Goal: Task Accomplishment & Management: Manage account settings

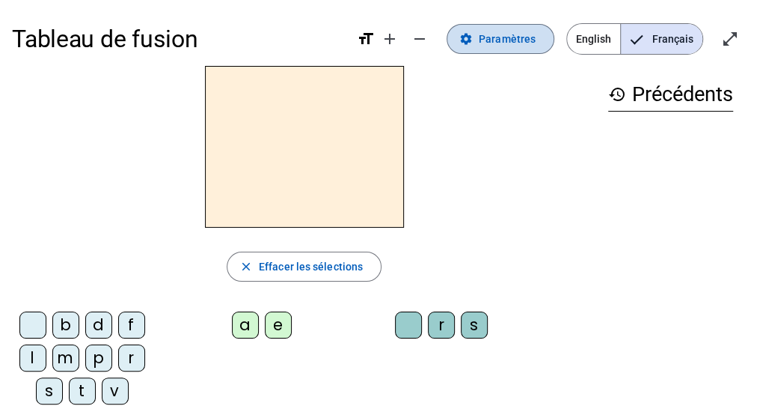
click at [510, 34] on span "Paramètres" at bounding box center [507, 39] width 57 height 18
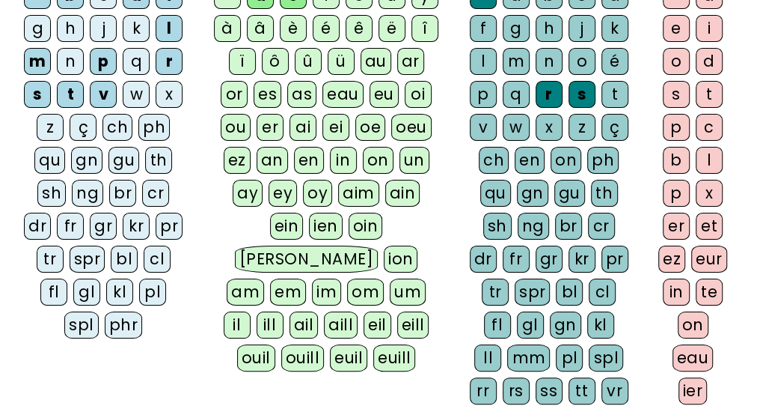
scroll to position [198, 0]
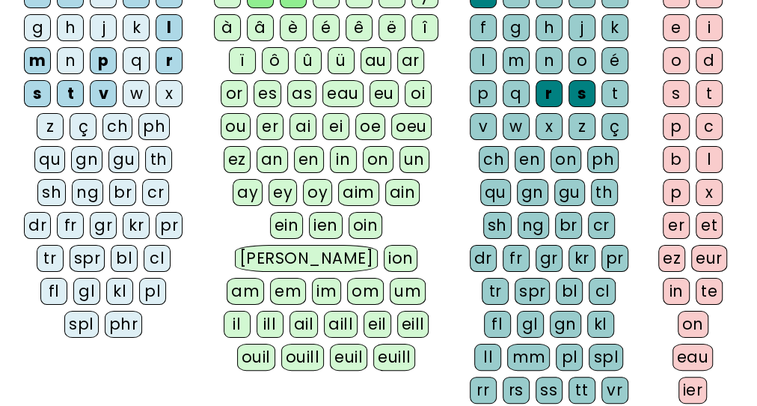
click at [501, 343] on div "ll" at bounding box center [487, 356] width 27 height 27
drag, startPoint x: 481, startPoint y: 345, endPoint x: 608, endPoint y: 346, distance: 126.5
click at [608, 346] on div "a b c d f g h j k l m n o é p q r s t v w x z ç ch en on ph qu gn gu th sh ng b…" at bounding box center [551, 195] width 165 height 428
click at [497, 376] on div "rr" at bounding box center [483, 389] width 27 height 27
click at [507, 345] on div "mm" at bounding box center [528, 356] width 43 height 27
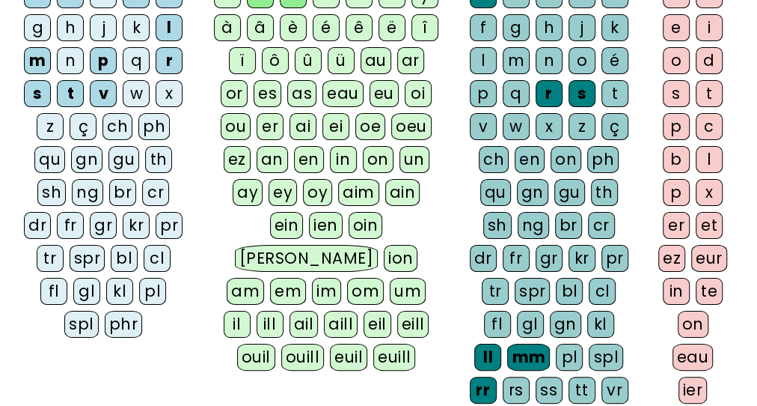
click at [507, 345] on div "mm" at bounding box center [528, 356] width 43 height 27
click at [507, 343] on div "mm" at bounding box center [528, 356] width 43 height 27
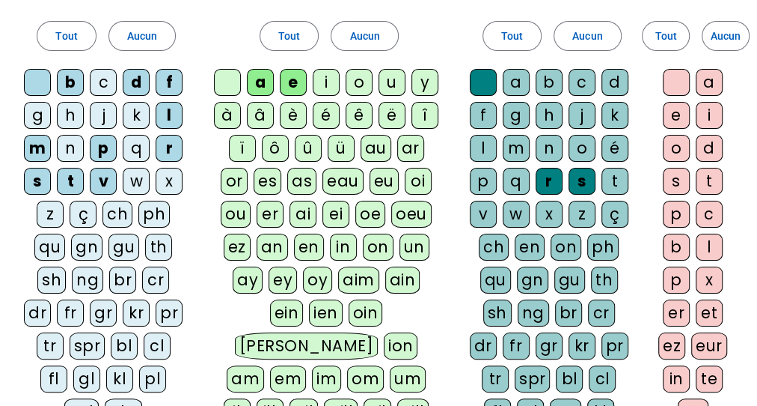
scroll to position [106, 0]
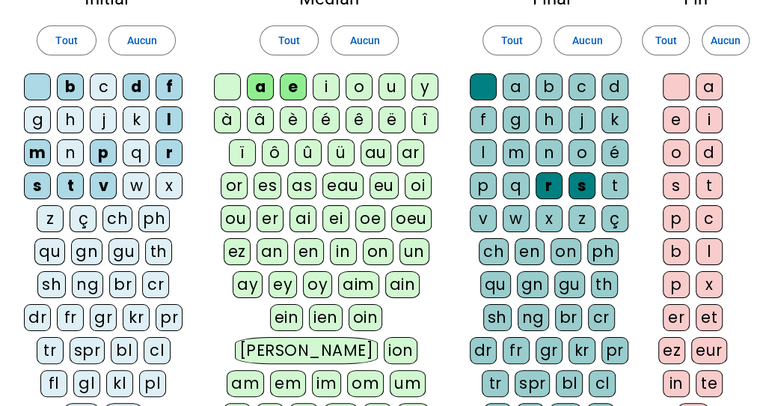
click at [358, 88] on div "o" at bounding box center [359, 86] width 27 height 27
click at [356, 85] on div "o" at bounding box center [359, 86] width 27 height 27
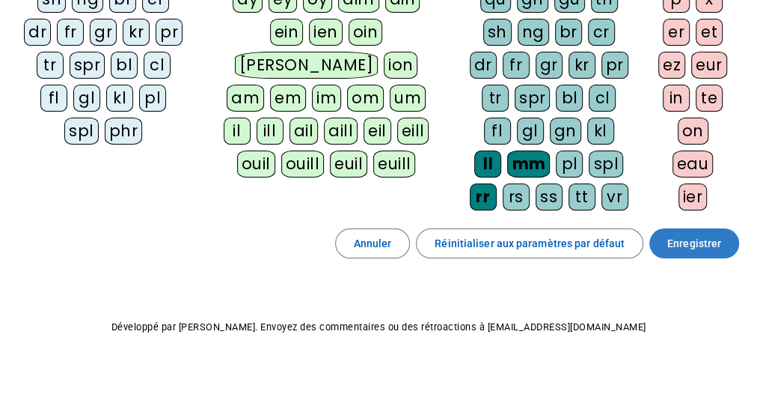
click at [674, 234] on span "Enregistrer" at bounding box center [694, 243] width 54 height 18
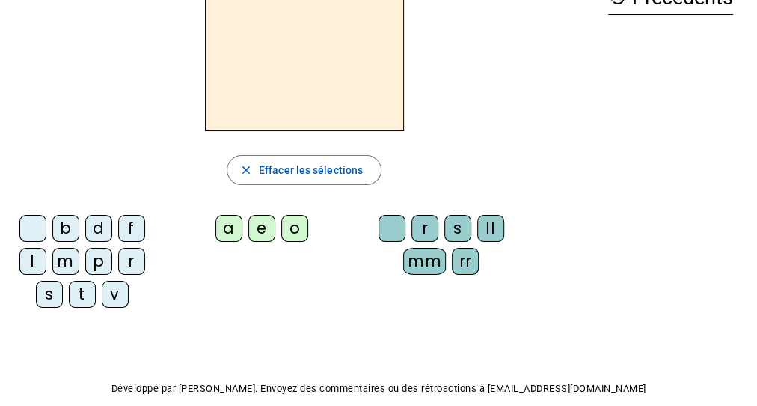
scroll to position [96, 0]
click at [62, 230] on div "b" at bounding box center [65, 228] width 27 height 27
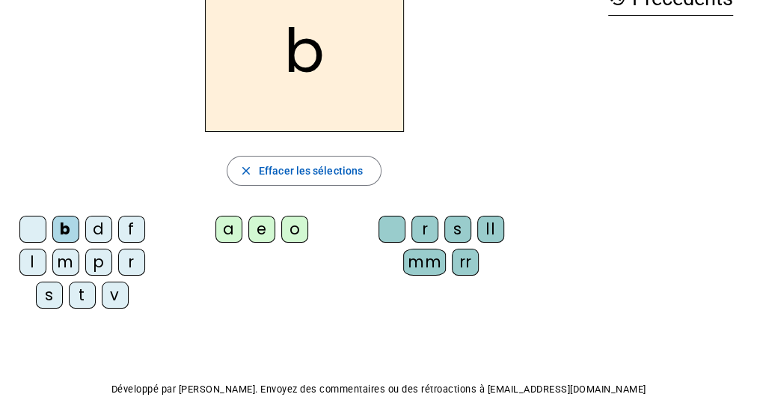
click at [222, 229] on div "a" at bounding box center [228, 228] width 27 height 27
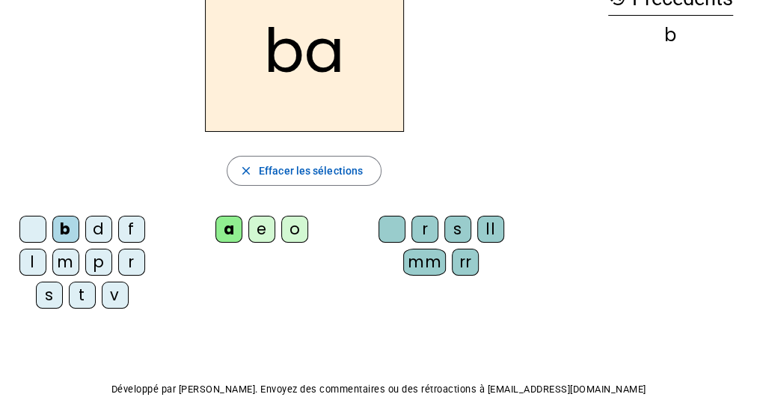
click at [462, 260] on div "rr" at bounding box center [465, 261] width 27 height 27
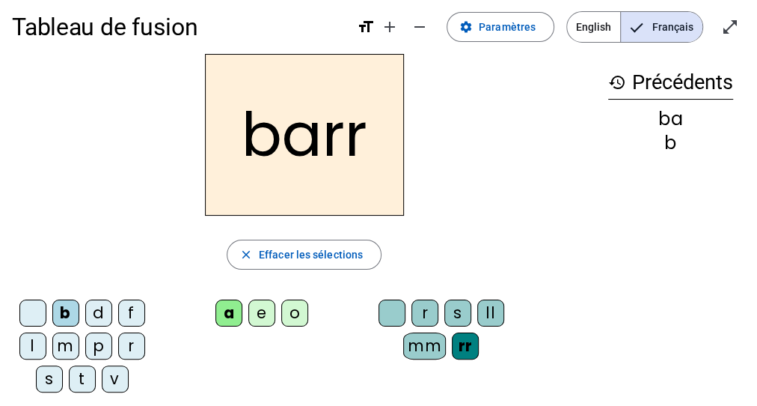
scroll to position [8, 0]
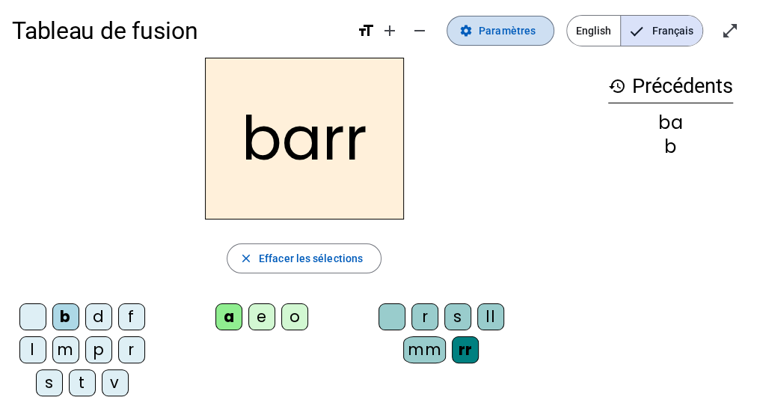
click at [501, 31] on span "Paramètres" at bounding box center [507, 31] width 57 height 18
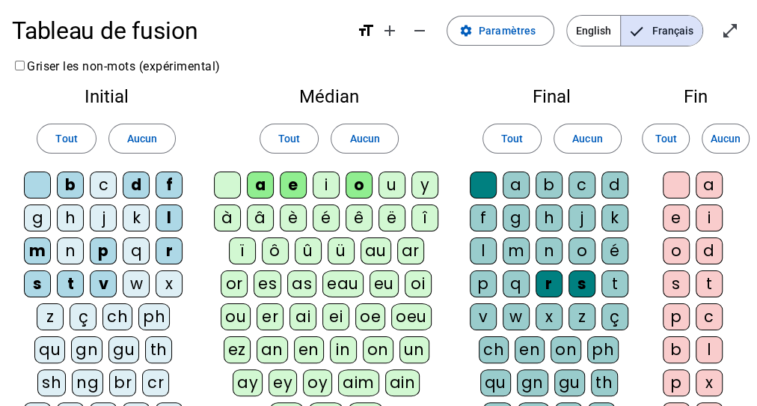
click at [679, 218] on div "e" at bounding box center [676, 217] width 27 height 27
click at [614, 281] on div "t" at bounding box center [615, 283] width 27 height 27
click at [361, 221] on div "ê" at bounding box center [359, 217] width 27 height 27
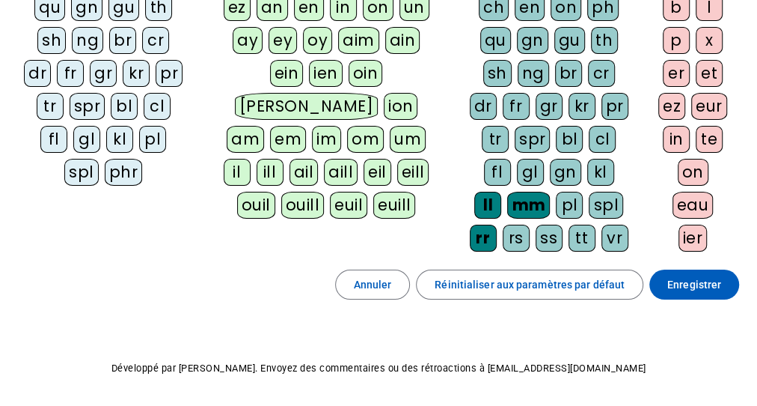
scroll to position [391, 0]
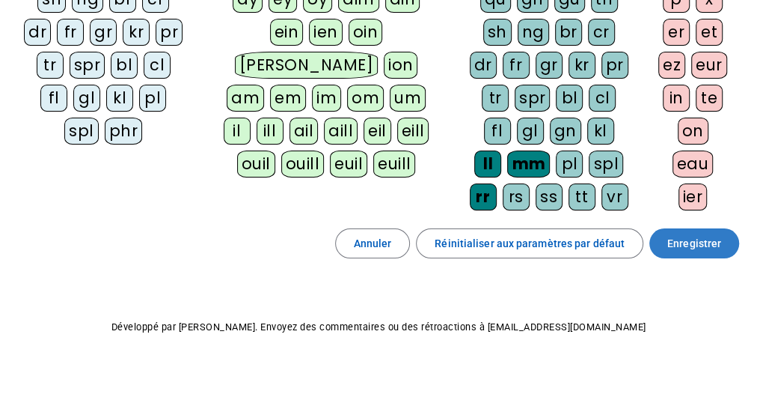
click at [705, 235] on span "Enregistrer" at bounding box center [694, 243] width 54 height 18
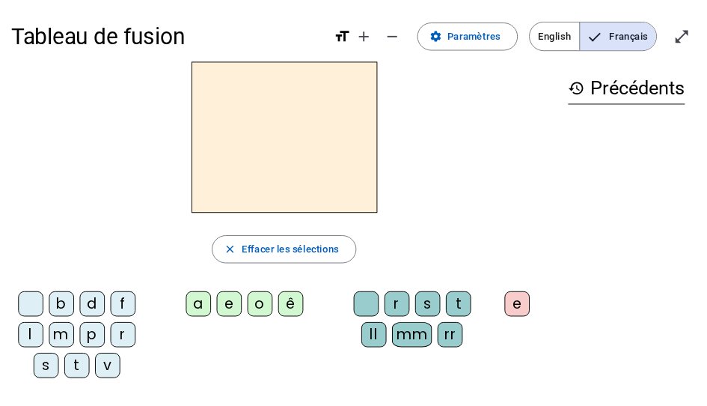
scroll to position [33, 0]
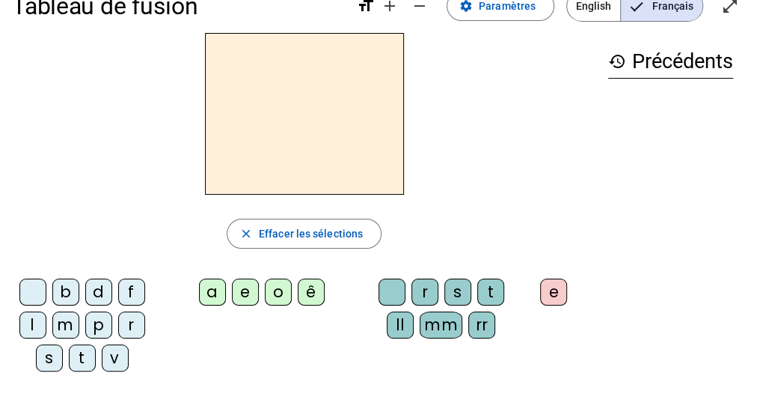
click at [81, 356] on div "t" at bounding box center [82, 357] width 27 height 27
click at [311, 294] on div "ê" at bounding box center [311, 291] width 27 height 27
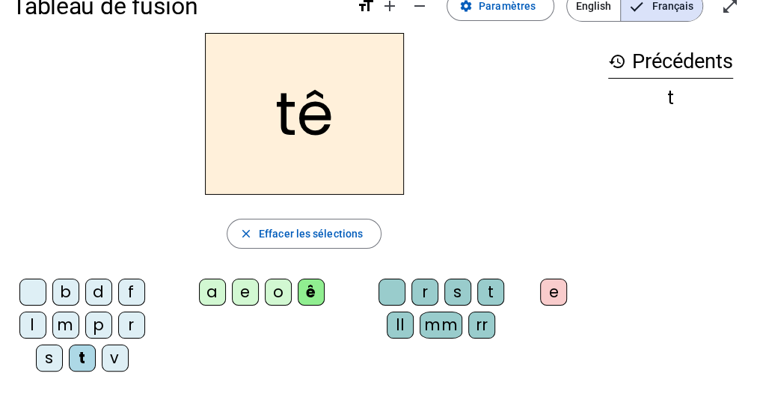
click at [489, 290] on div "t" at bounding box center [490, 291] width 27 height 27
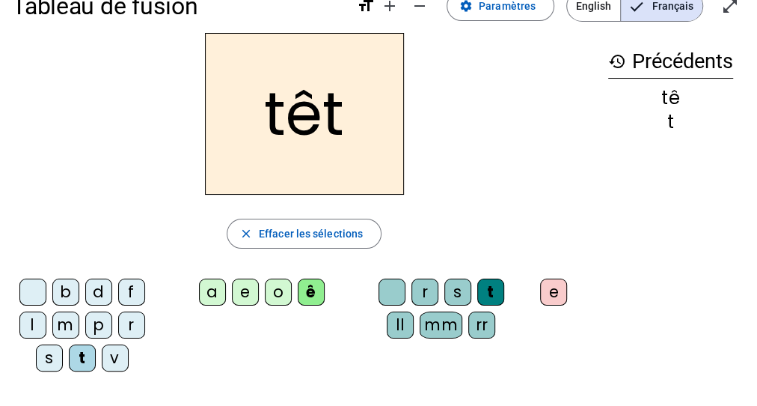
click at [551, 295] on div "e" at bounding box center [553, 291] width 27 height 27
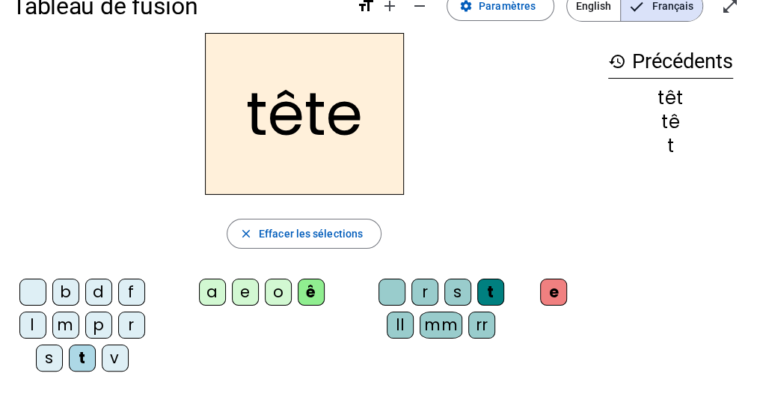
click at [63, 285] on div "b" at bounding box center [65, 291] width 27 height 27
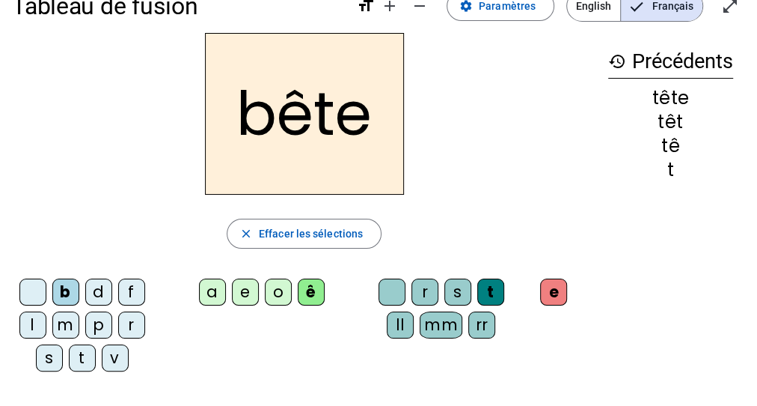
click at [129, 285] on div "f" at bounding box center [131, 291] width 27 height 27
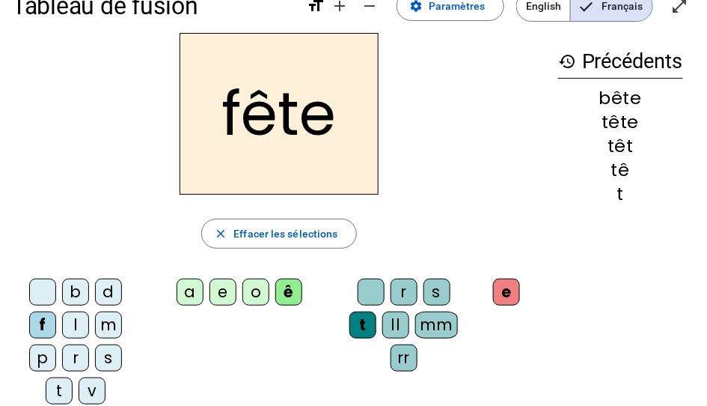
click at [540, 141] on div "fête" at bounding box center [279, 114] width 534 height 162
